Goal: Find specific page/section: Find specific page/section

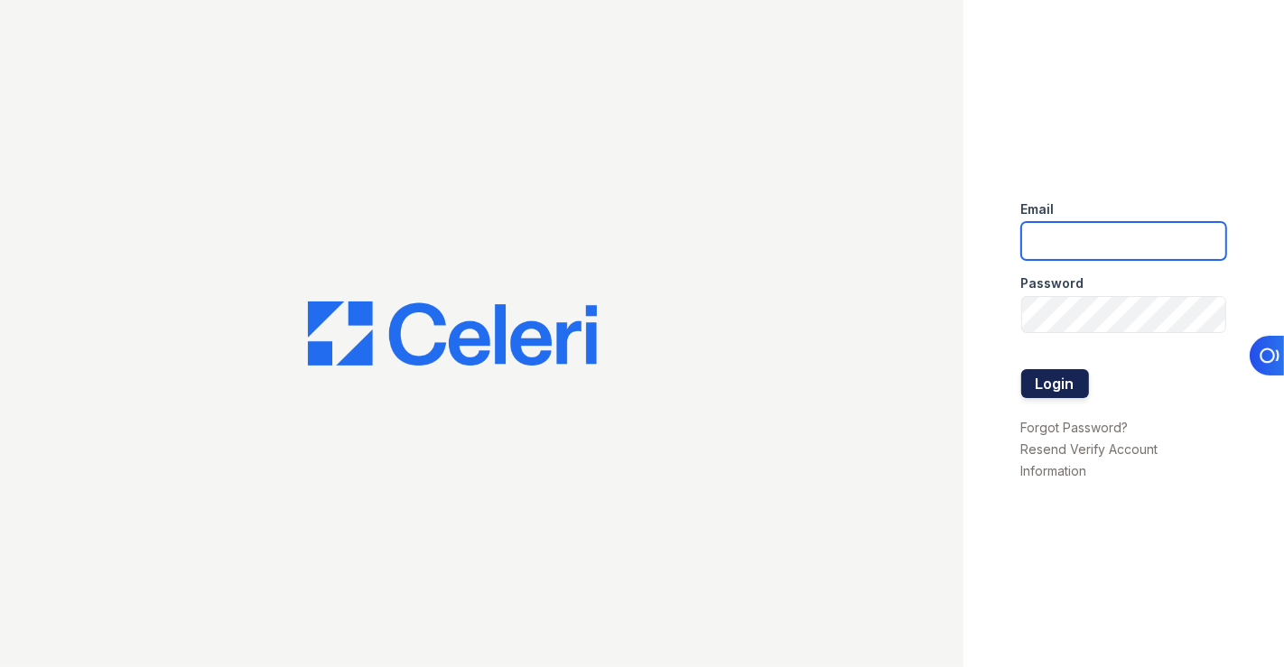
type input "[EMAIL_ADDRESS][DOMAIN_NAME]"
click at [1068, 371] on button "Login" at bounding box center [1056, 383] width 68 height 29
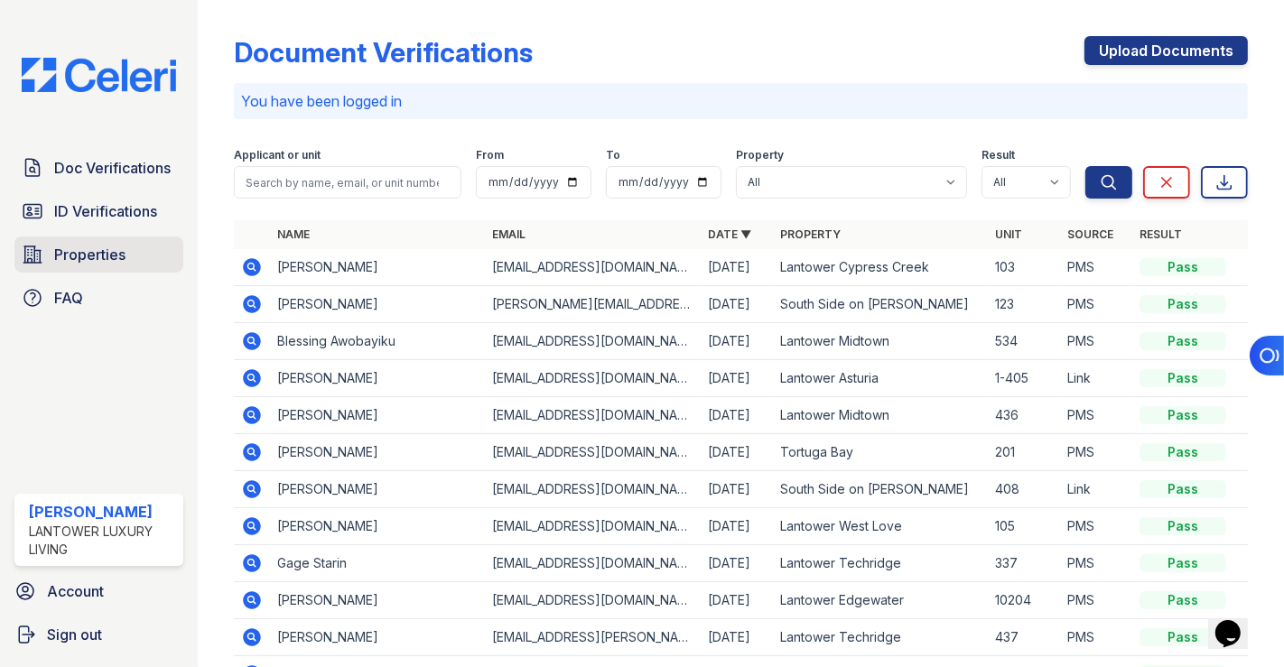
click at [98, 259] on span "Properties" at bounding box center [89, 255] width 71 height 22
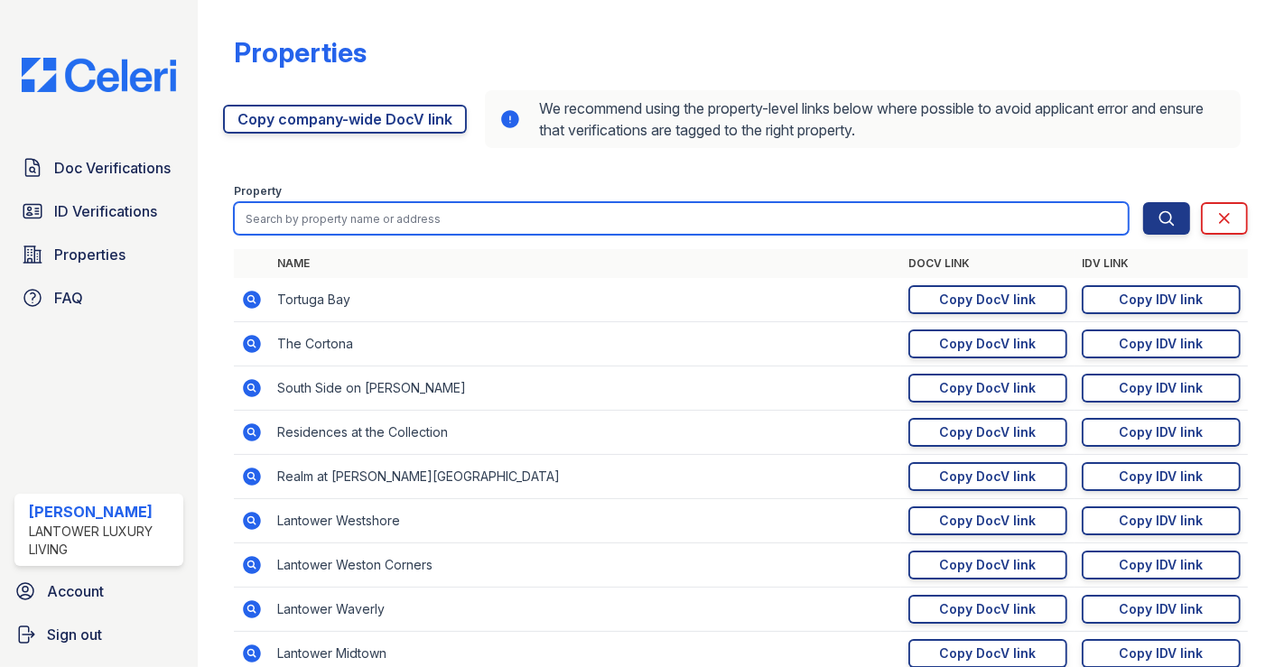
click at [483, 232] on input "search" at bounding box center [681, 218] width 895 height 33
type input "ambro"
click at [1143, 202] on button "Search" at bounding box center [1166, 218] width 47 height 33
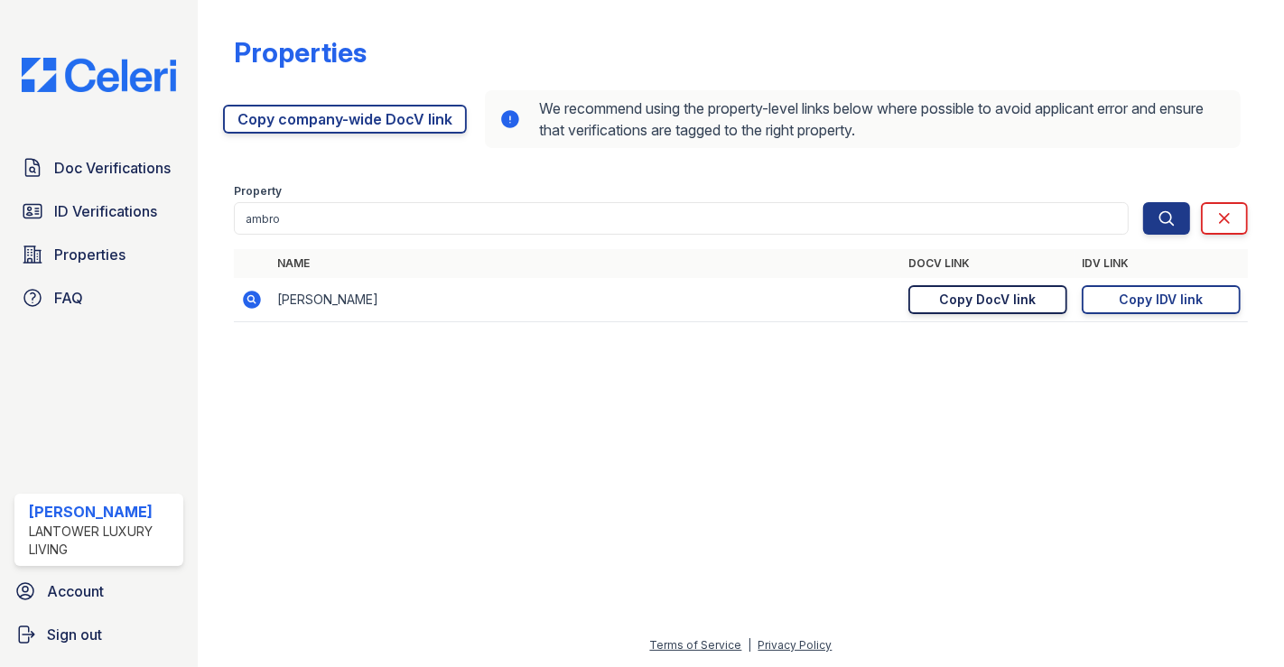
click at [1033, 298] on div "Copy DocV link" at bounding box center [988, 300] width 97 height 18
